Goal: Book appointment/travel/reservation

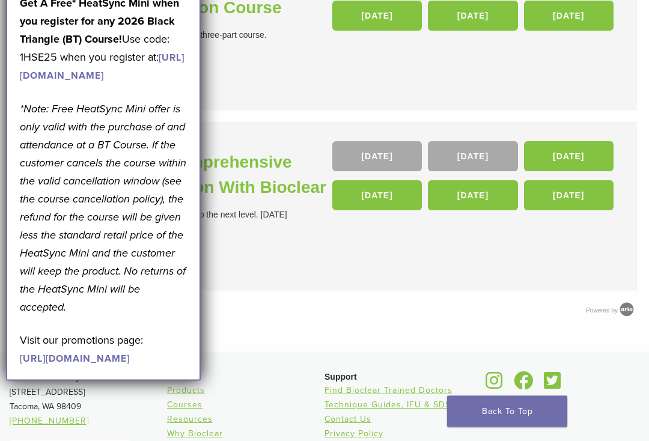
scroll to position [560, 0]
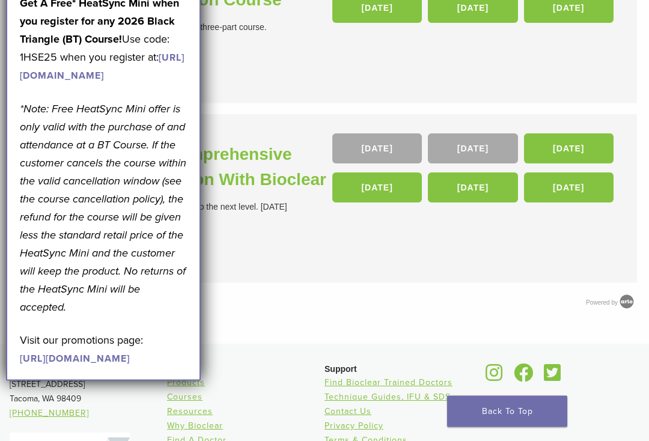
click at [130, 365] on link "[URL][DOMAIN_NAME]" at bounding box center [75, 359] width 110 height 12
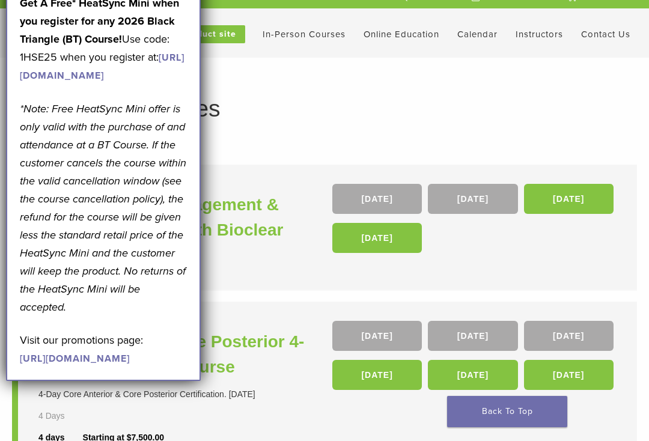
scroll to position [0, 0]
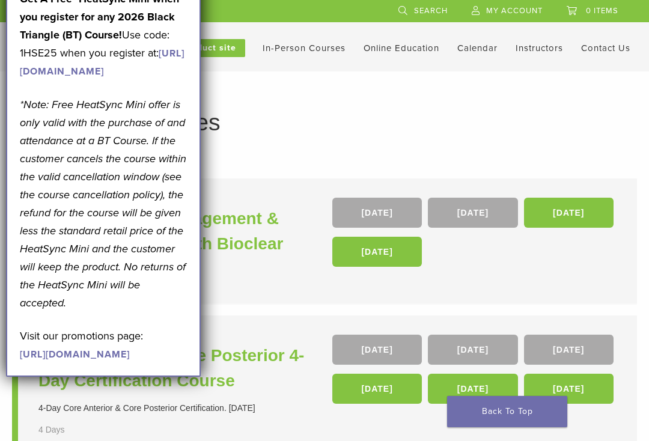
click at [430, 115] on h1 "In-Person Courses" at bounding box center [324, 122] width 601 height 23
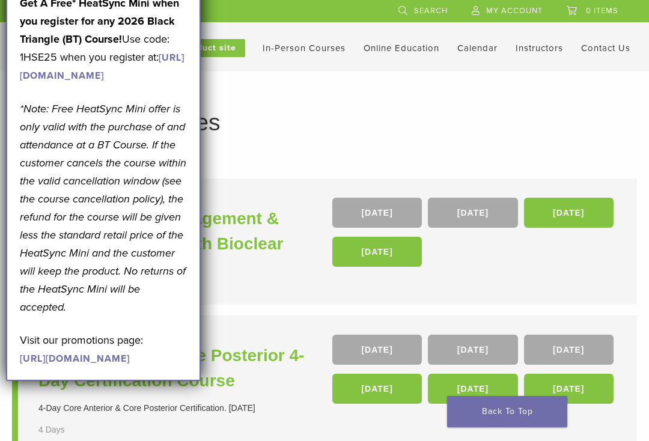
click at [148, 82] on link "https://www.bioclearmatrix.com/events/6-in-person-black-triangle-certification-…" at bounding box center [102, 67] width 165 height 30
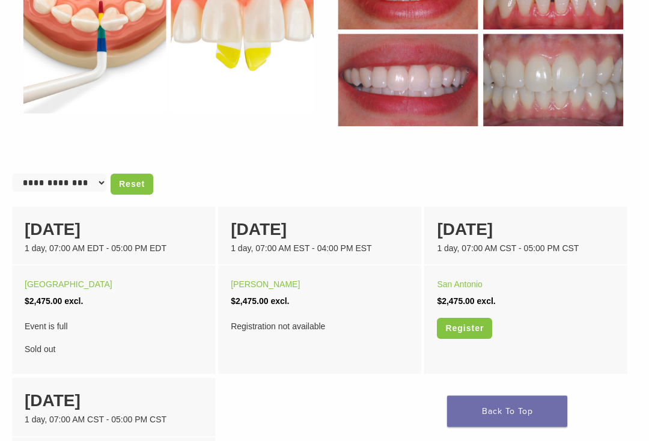
scroll to position [673, 0]
click at [50, 279] on link "[GEOGRAPHIC_DATA]" at bounding box center [69, 284] width 88 height 10
